Goal: Information Seeking & Learning: Find specific fact

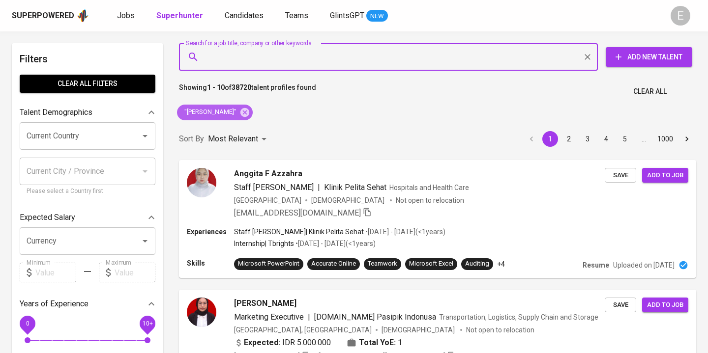
click at [240, 112] on icon at bounding box center [244, 112] width 9 height 9
click at [240, 54] on input "Search for a job title, company or other keywords" at bounding box center [390, 57] width 375 height 19
paste input "[EMAIL_ADDRESS][DOMAIN_NAME]"
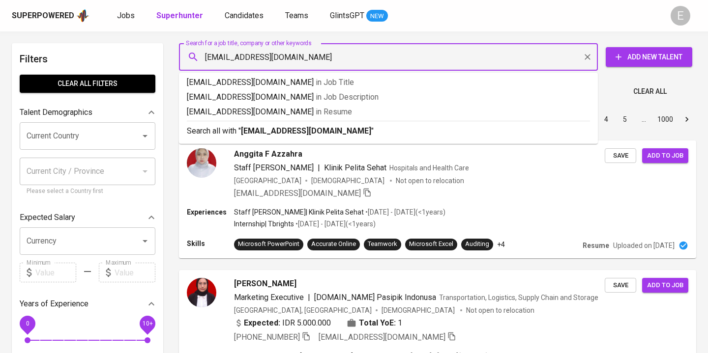
type input "[EMAIL_ADDRESS][DOMAIN_NAME]"
click at [215, 129] on p "Search all with " [EMAIL_ADDRESS][DOMAIN_NAME] "" at bounding box center [388, 131] width 403 height 12
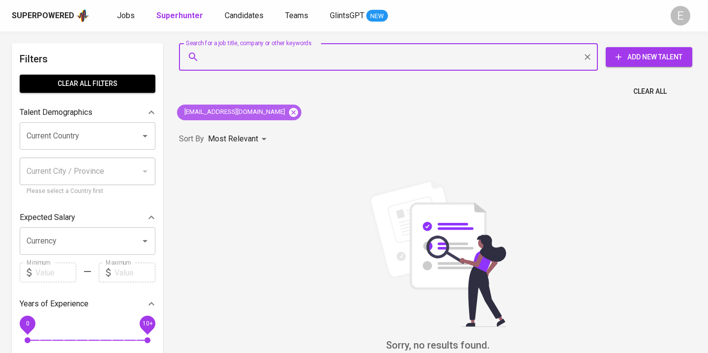
click at [288, 111] on icon at bounding box center [293, 112] width 11 height 11
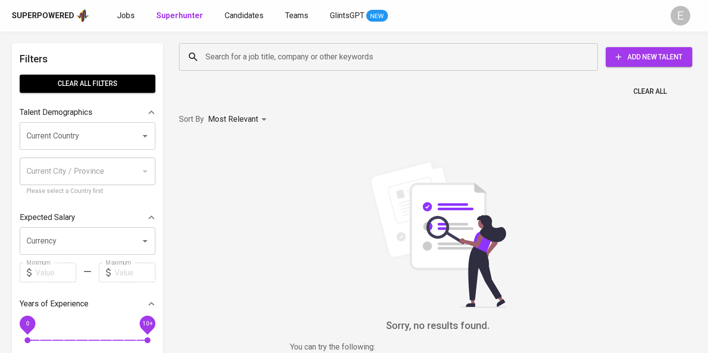
click at [238, 50] on input "Search for a job title, company or other keywords" at bounding box center [390, 57] width 375 height 19
paste input "[EMAIL_ADDRESS][DOMAIN_NAME]"
type input "[EMAIL_ADDRESS][DOMAIN_NAME]"
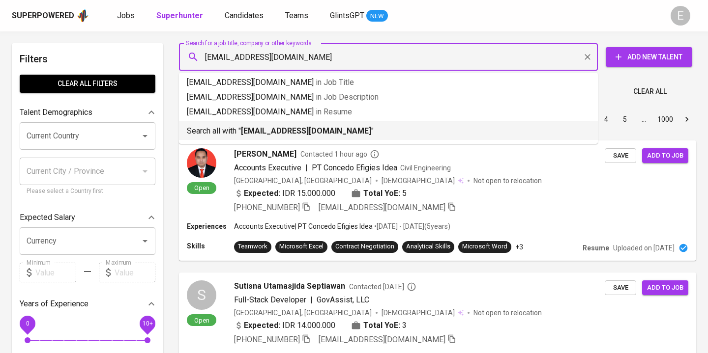
click at [210, 134] on p "Search all with " [EMAIL_ADDRESS][DOMAIN_NAME] "" at bounding box center [388, 131] width 403 height 12
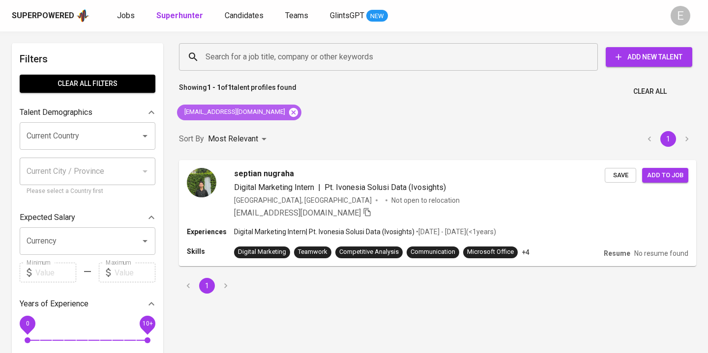
click at [288, 112] on icon at bounding box center [293, 112] width 11 height 11
click at [269, 53] on input "Search for a job title, company or other keywords" at bounding box center [390, 57] width 375 height 19
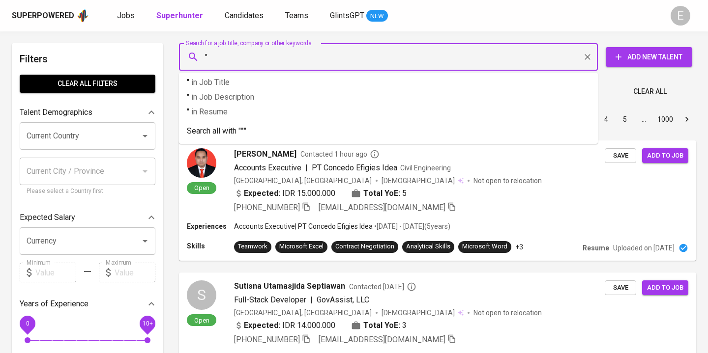
paste input "Asrori Badar Sucahyo"
type input ""Asrori Badar Sucahyo""
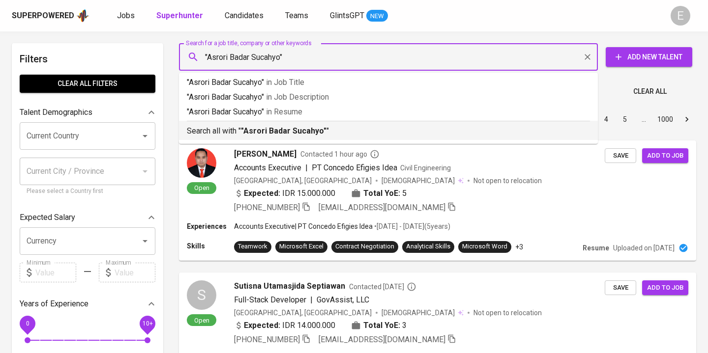
click at [225, 127] on p "Search all with " "Asrori Badar Sucahyo" "" at bounding box center [388, 131] width 403 height 12
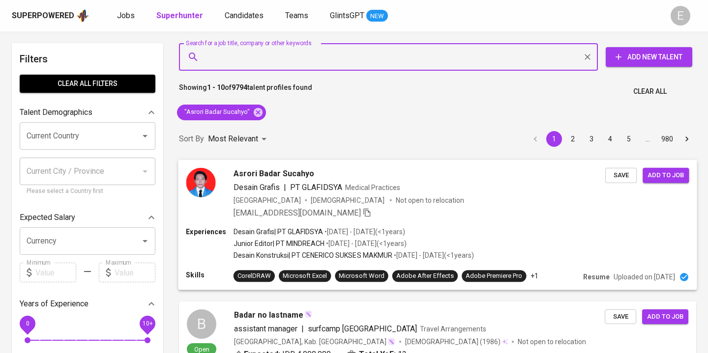
click at [599, 245] on div "Experiences Desain Grafis | PT GLAFIDSYA • [DATE] - [DATE] ( <1 years ) Junior …" at bounding box center [437, 244] width 503 height 35
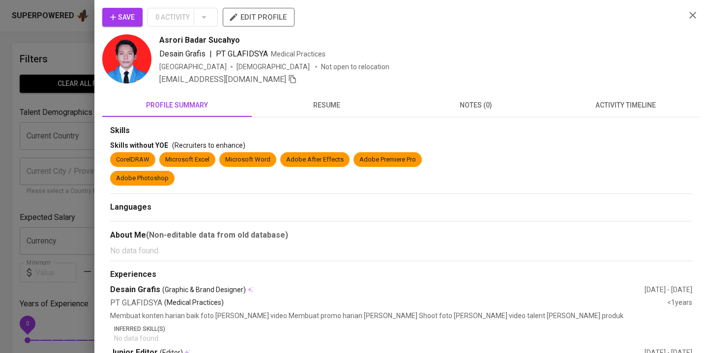
click at [286, 103] on span "resume" at bounding box center [327, 105] width 138 height 12
